Goal: Transaction & Acquisition: Obtain resource

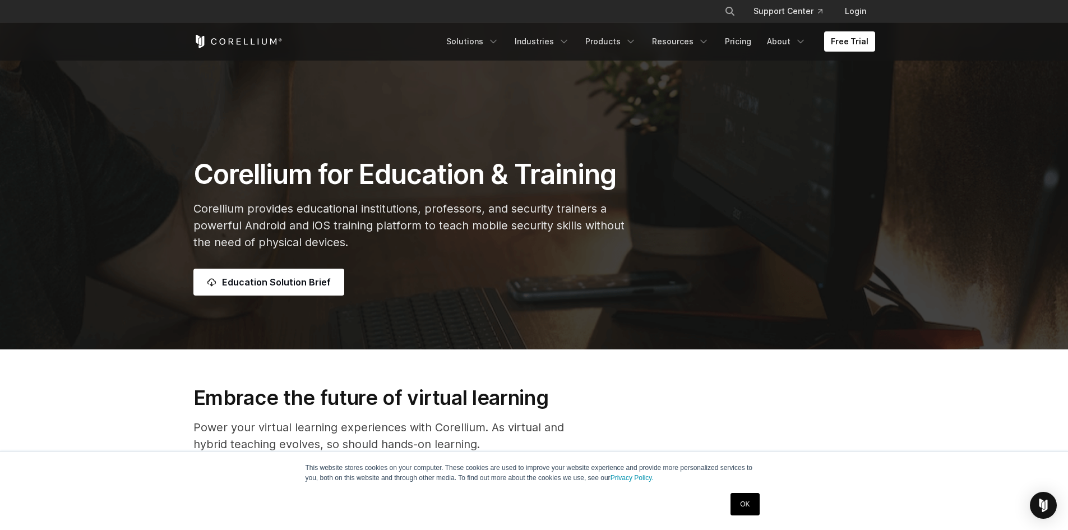
scroll to position [154, 0]
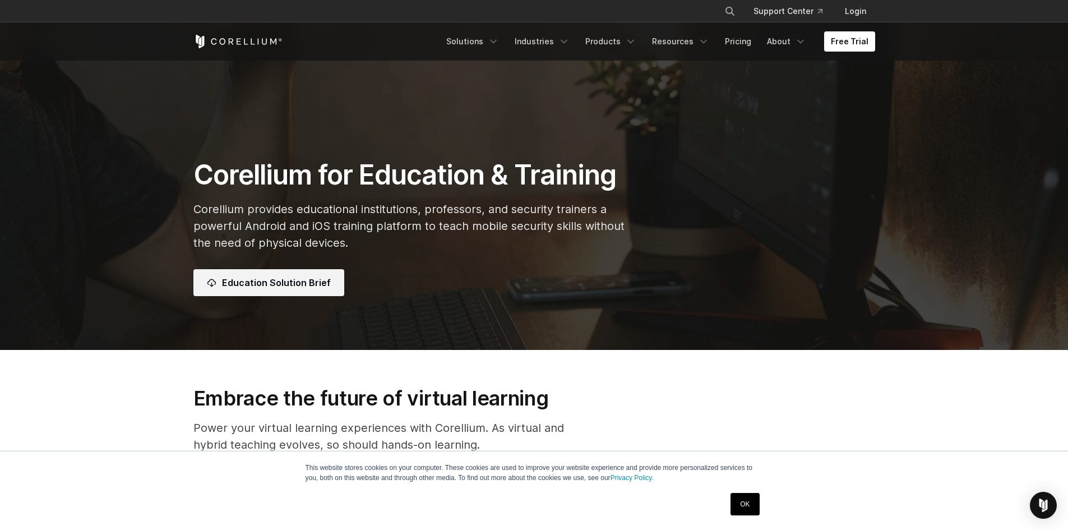
click at [279, 276] on link "Education Solution Brief" at bounding box center [268, 282] width 151 height 27
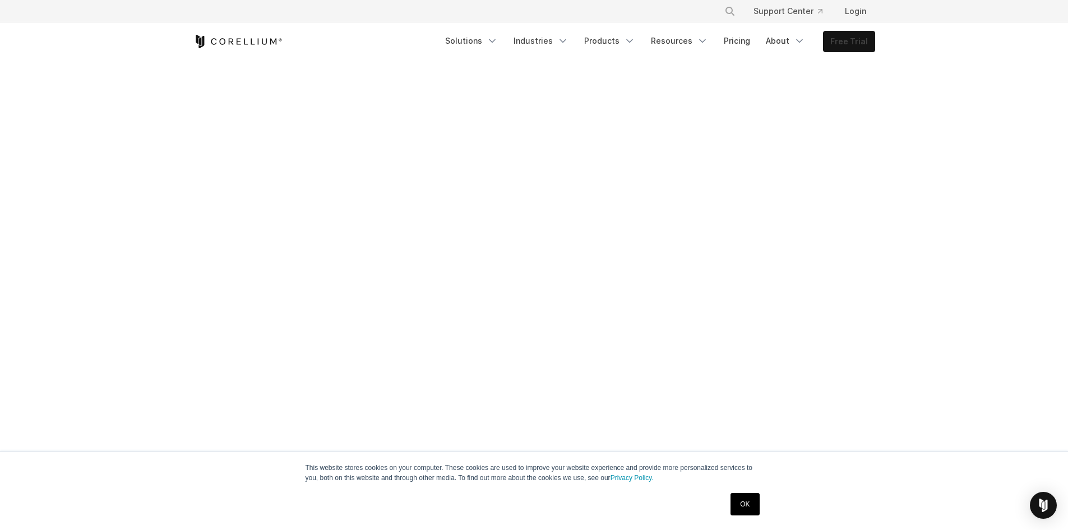
click at [848, 51] on link "Free Trial" at bounding box center [849, 41] width 51 height 20
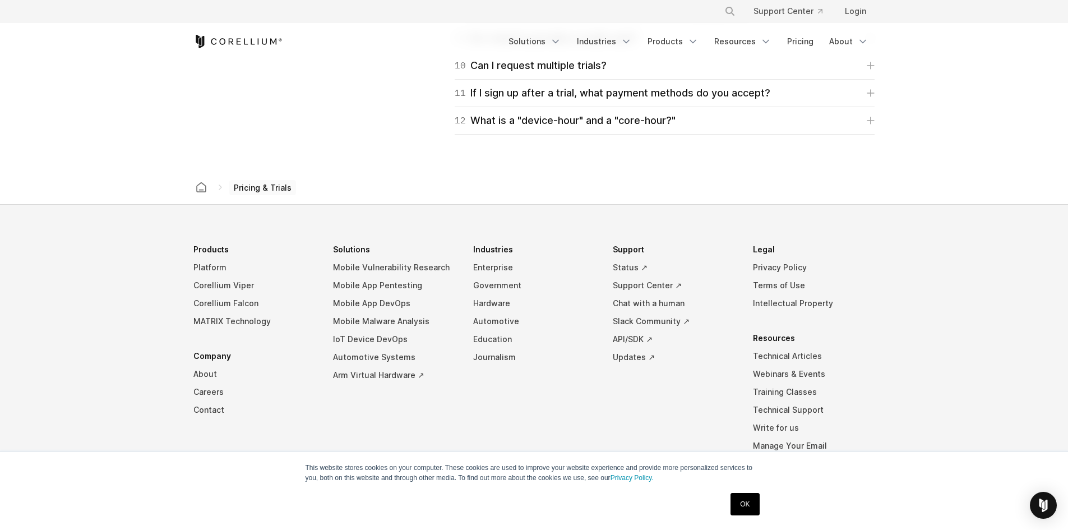
scroll to position [1885, 0]
click at [487, 340] on link "Education" at bounding box center [534, 339] width 122 height 18
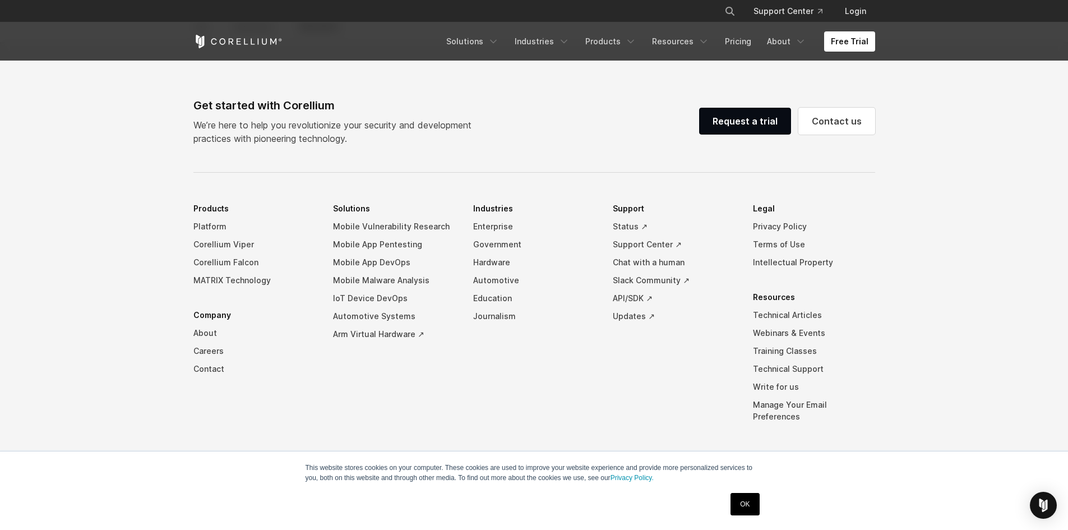
scroll to position [3662, 0]
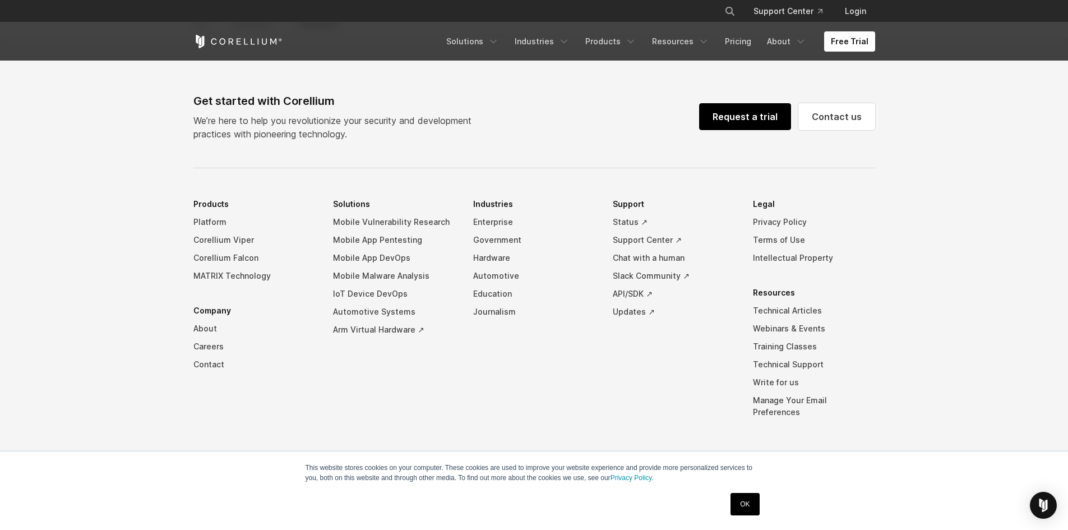
click at [762, 117] on link "Request a trial" at bounding box center [745, 116] width 92 height 27
